Goal: Understand process/instructions: Learn how to perform a task or action

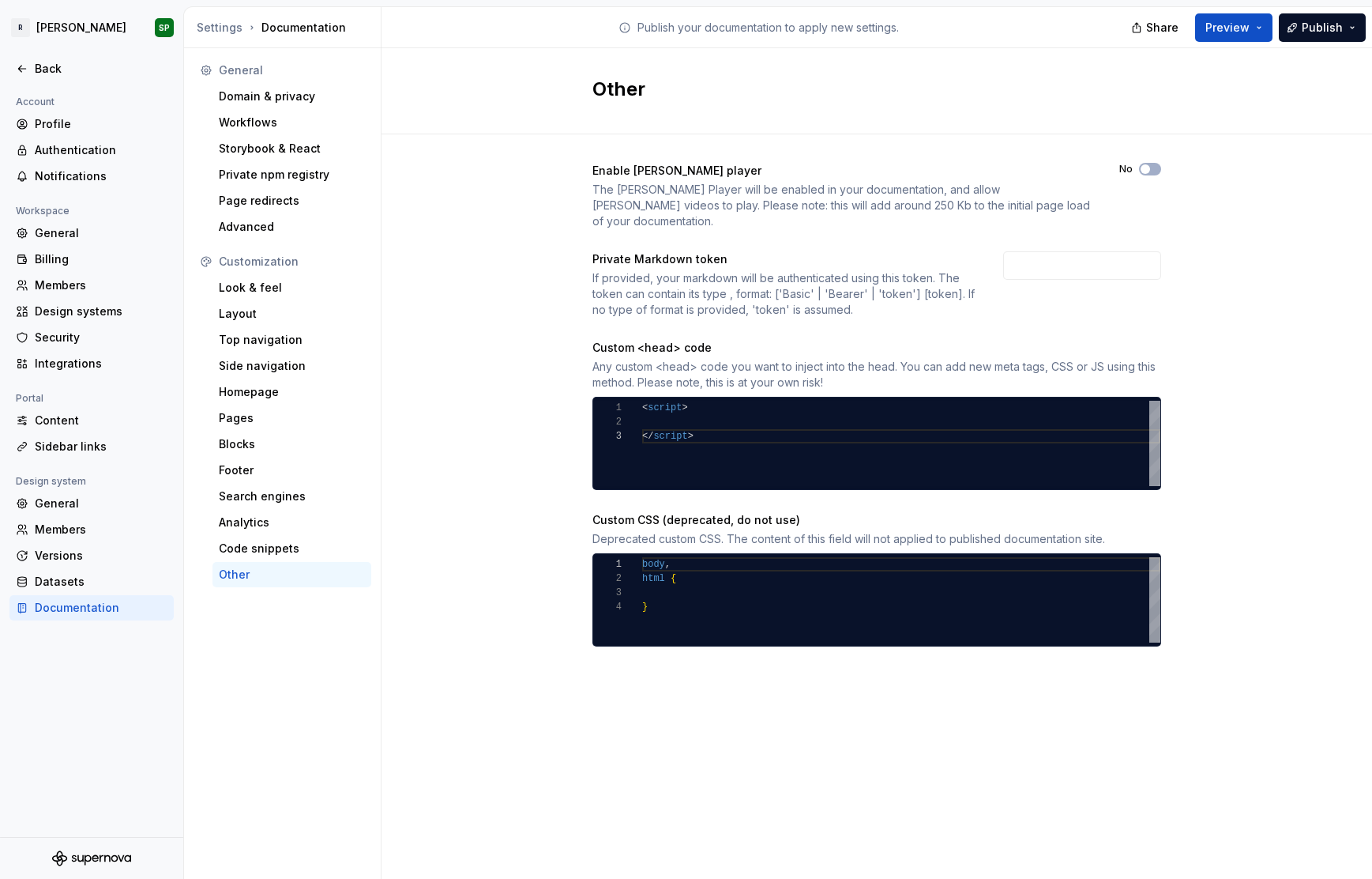
scroll to position [29, 50]
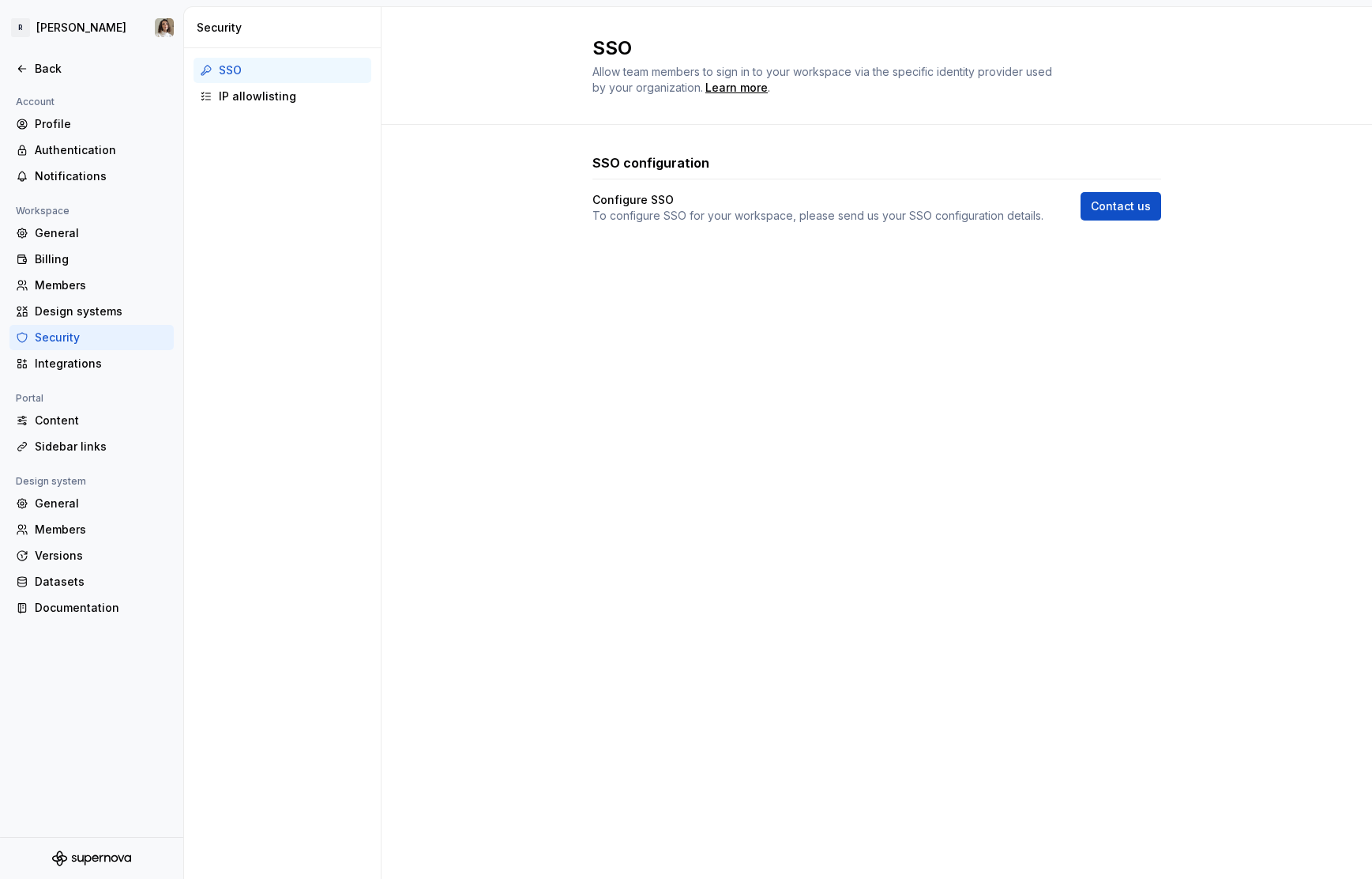
click at [695, 218] on p "To configure SSO for your workspace, please send us your SSO configuration deta…" at bounding box center [818, 216] width 451 height 16
copy div "To configure SSO for your workspace, please send us your SSO configuration deta…"
click at [466, 201] on div "SSO configuration Configure SSO To configure SSO for your workspace, please sen…" at bounding box center [877, 204] width 991 height 158
